Goal: Check status

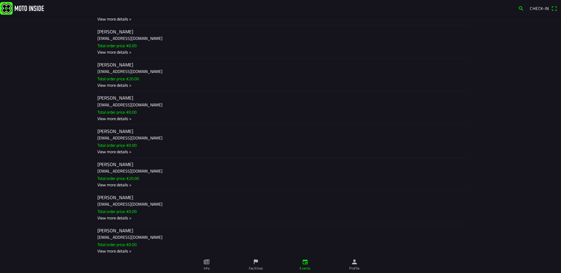
scroll to position [305, 0]
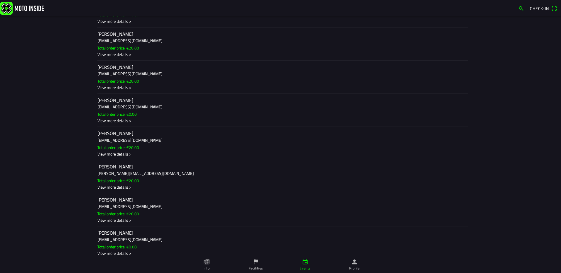
click at [115, 167] on h2 "[PERSON_NAME]" at bounding box center [280, 167] width 366 height 6
click at [58, 189] on ion-backdrop at bounding box center [280, 136] width 561 height 273
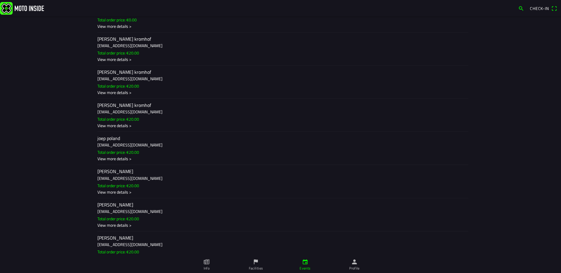
scroll to position [804, 0]
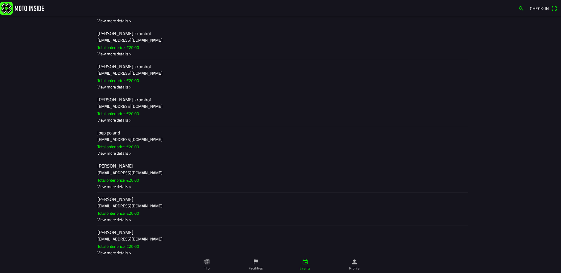
click at [112, 172] on h3 "[EMAIL_ADDRESS][DOMAIN_NAME]" at bounding box center [280, 173] width 366 height 6
click at [47, 214] on ion-backdrop at bounding box center [280, 136] width 561 height 273
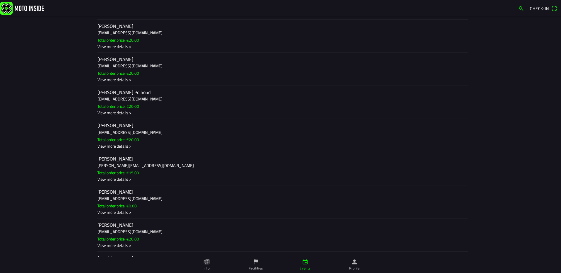
scroll to position [1186, 0]
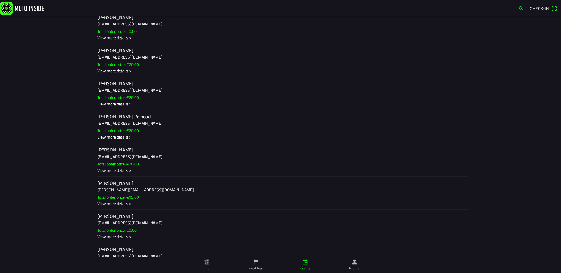
click at [121, 57] on h3 "[EMAIL_ADDRESS][DOMAIN_NAME]" at bounding box center [280, 57] width 366 height 6
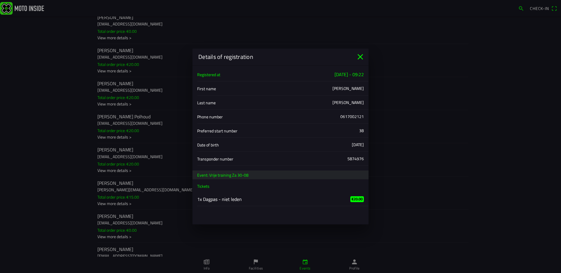
click at [359, 57] on icon "close" at bounding box center [360, 56] width 9 height 9
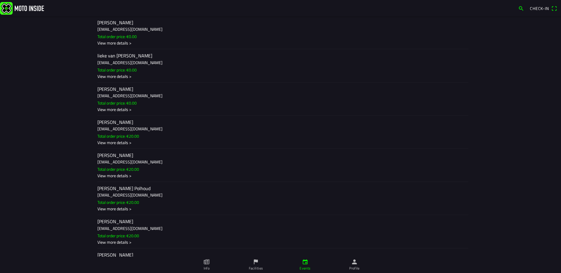
scroll to position [1127, 0]
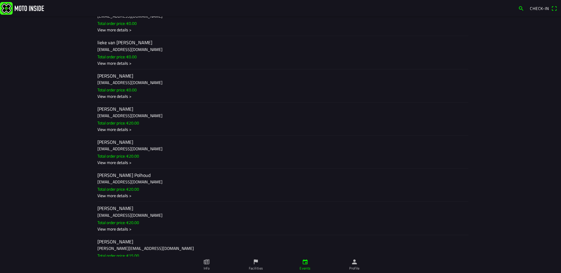
click at [103, 146] on h3 "[EMAIL_ADDRESS][DOMAIN_NAME]" at bounding box center [280, 149] width 366 height 6
click at [249, 236] on ion-backdrop at bounding box center [280, 136] width 561 height 273
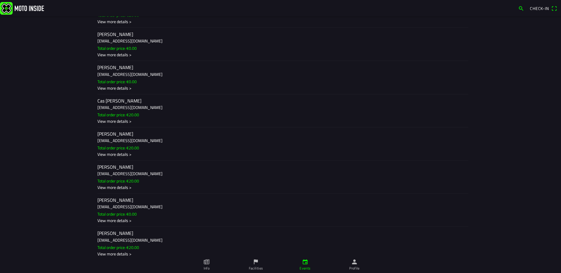
click at [127, 78] on ion-label "[PERSON_NAME] [EMAIL_ADDRESS][DOMAIN_NAME] Total order price: €0.00 View more d…" at bounding box center [280, 77] width 366 height 27
click at [413, 204] on ion-backdrop at bounding box center [280, 136] width 561 height 273
